Goal: Task Accomplishment & Management: Complete application form

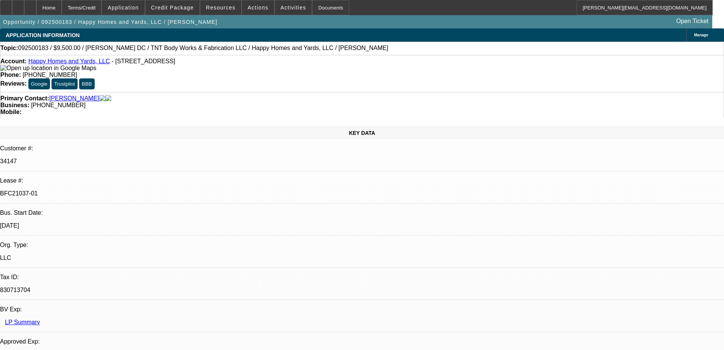
select select "0"
select select "6"
select select "0"
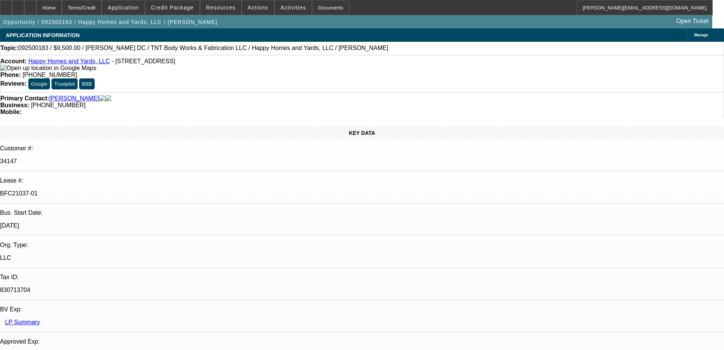
select select "0"
select select "6"
select select "0"
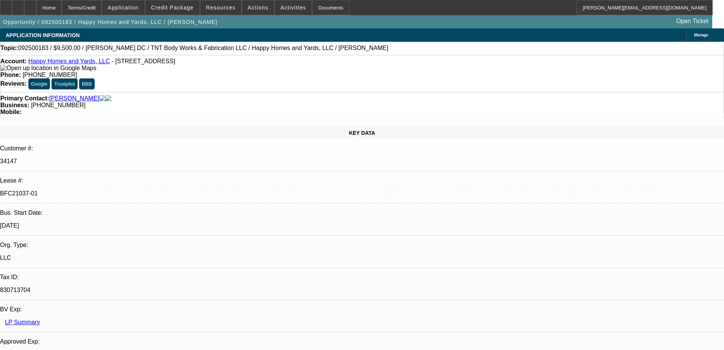
select select "0"
select select "6"
select select "0"
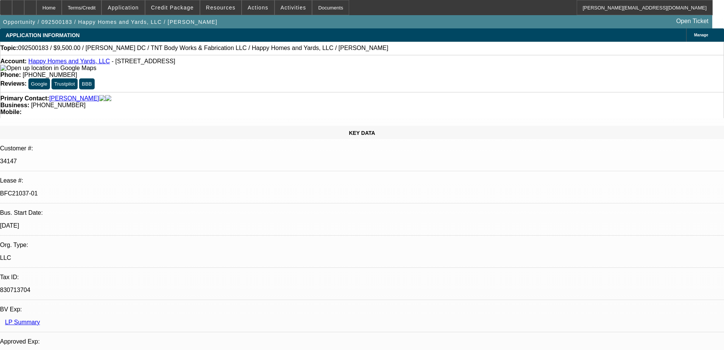
select select "6"
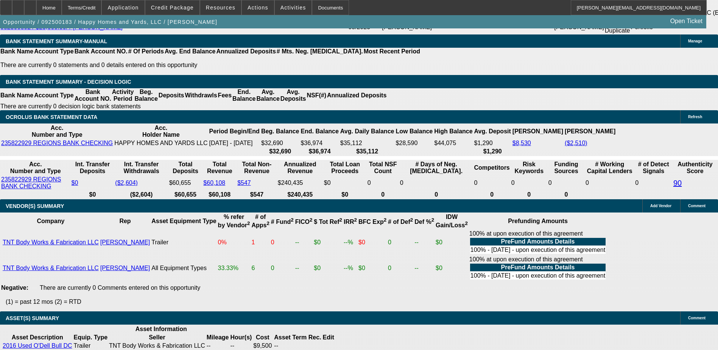
scroll to position [1382, 0]
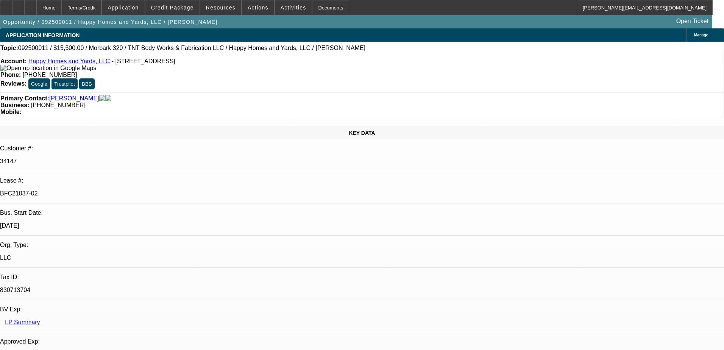
select select "0"
select select "3"
select select "0"
select select "6"
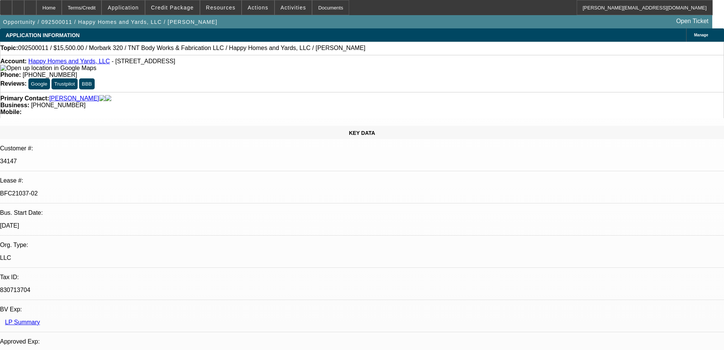
select select "0"
select select "3"
select select "0"
select select "6"
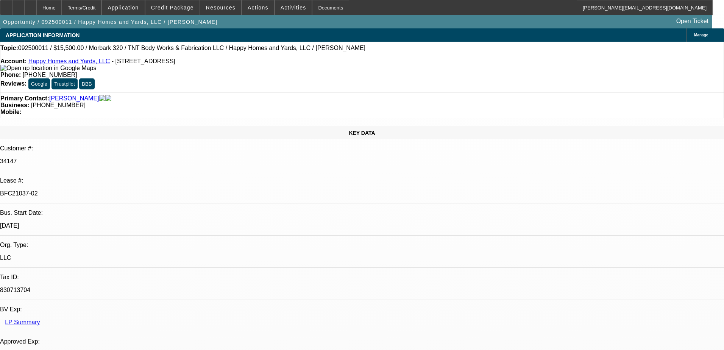
select select "0"
select select "3"
select select "0"
select select "6"
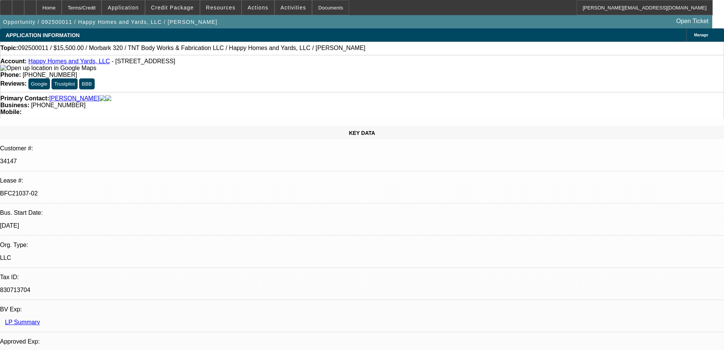
select select "0"
select select "6"
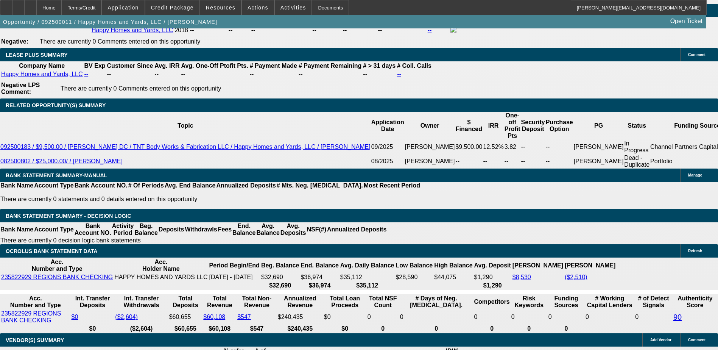
scroll to position [1287, 0]
